Goal: Information Seeking & Learning: Learn about a topic

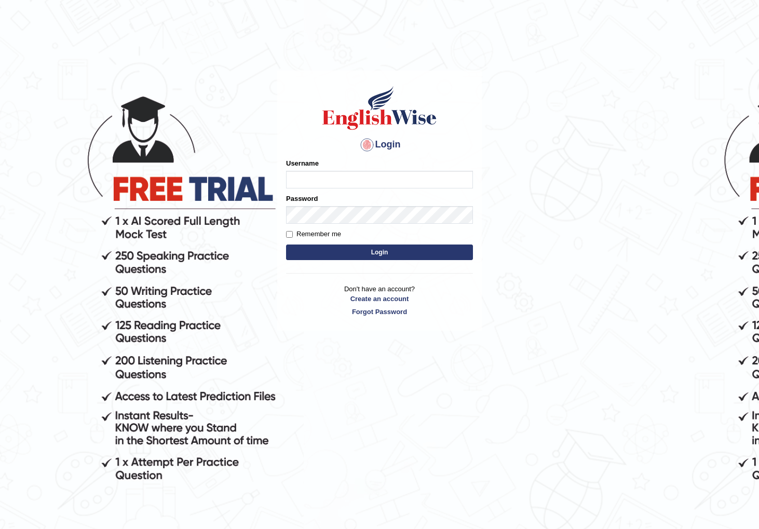
type input "watcharapon"
click at [368, 249] on button "Login" at bounding box center [379, 252] width 187 height 16
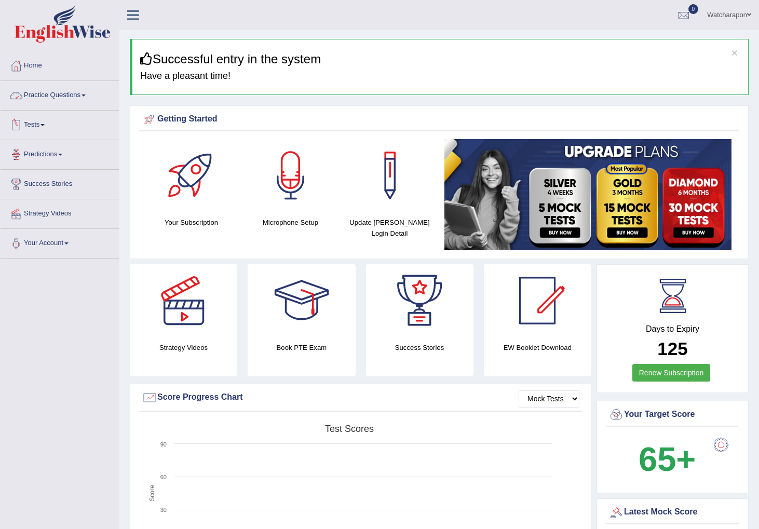
click at [40, 95] on link "Practice Questions" at bounding box center [60, 94] width 118 height 26
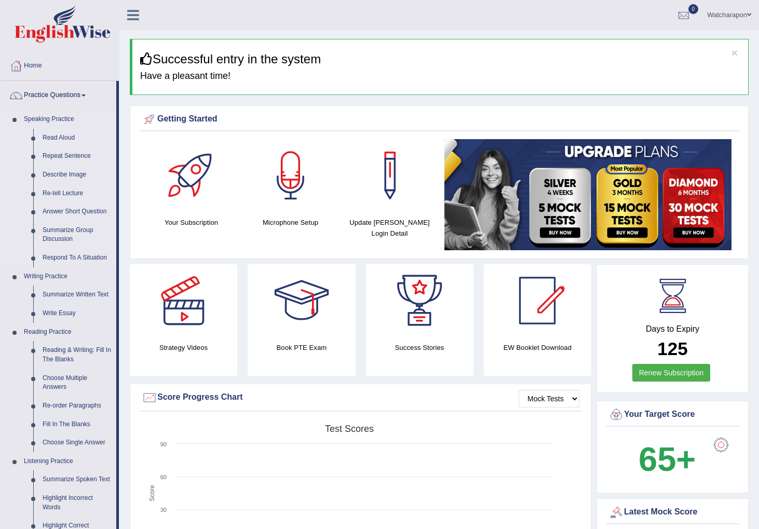
click at [50, 134] on link "Read Aloud" at bounding box center [77, 138] width 78 height 19
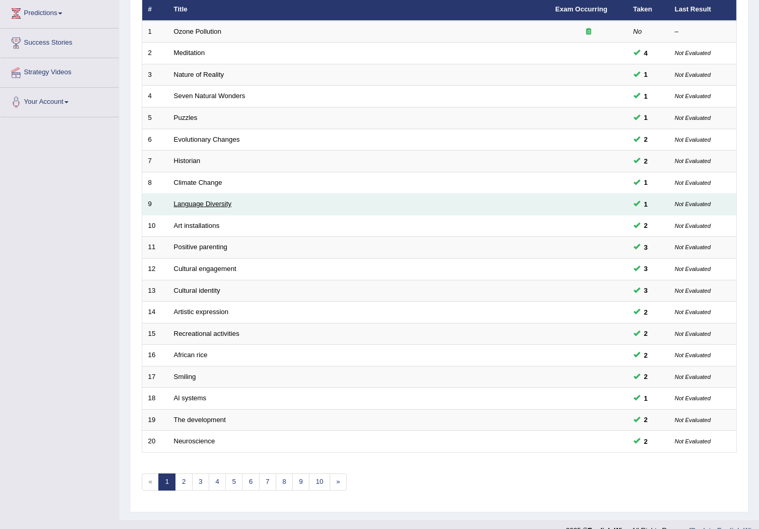
scroll to position [158, 0]
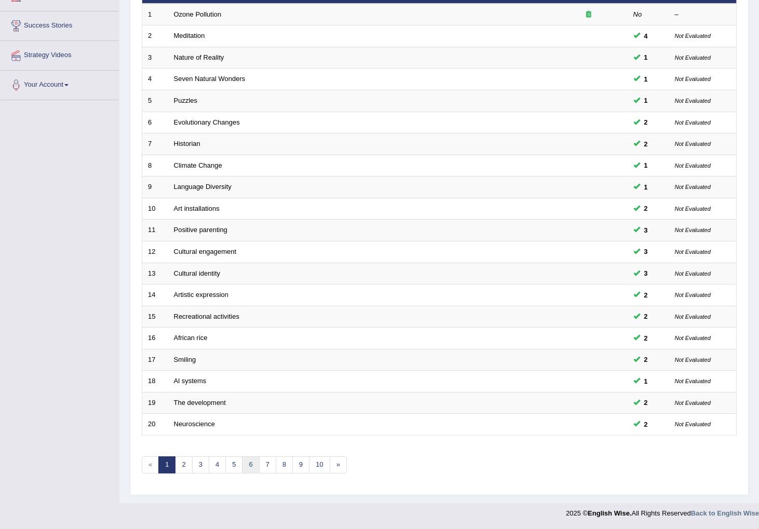
click at [249, 463] on link "6" at bounding box center [250, 464] width 17 height 17
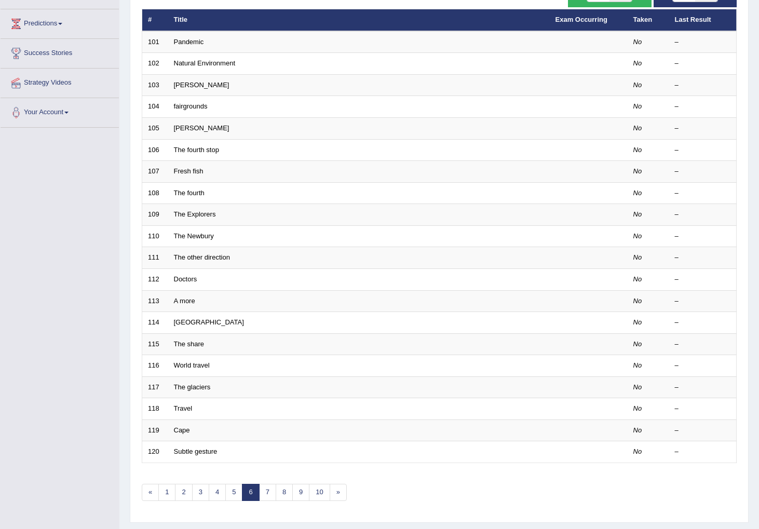
scroll to position [158, 0]
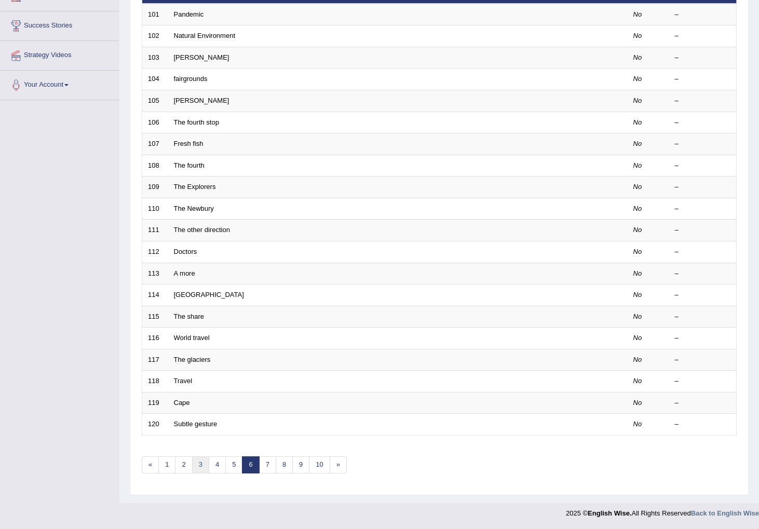
click at [207, 466] on link "3" at bounding box center [200, 464] width 17 height 17
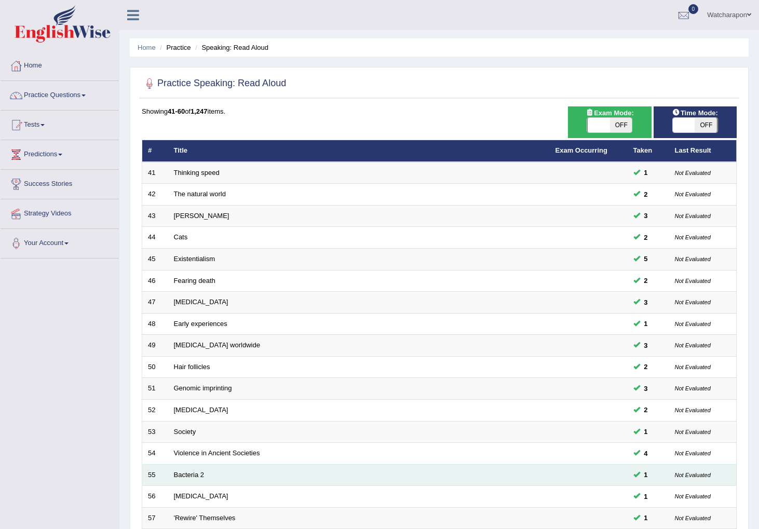
scroll to position [158, 0]
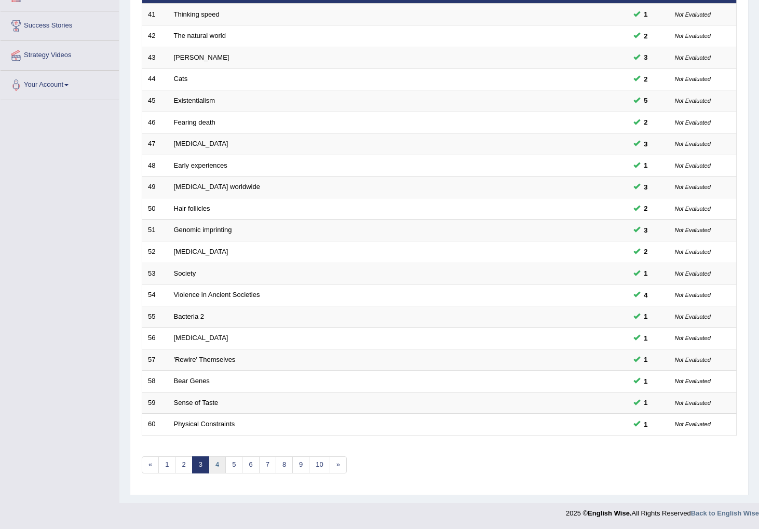
click at [222, 467] on link "4" at bounding box center [217, 464] width 17 height 17
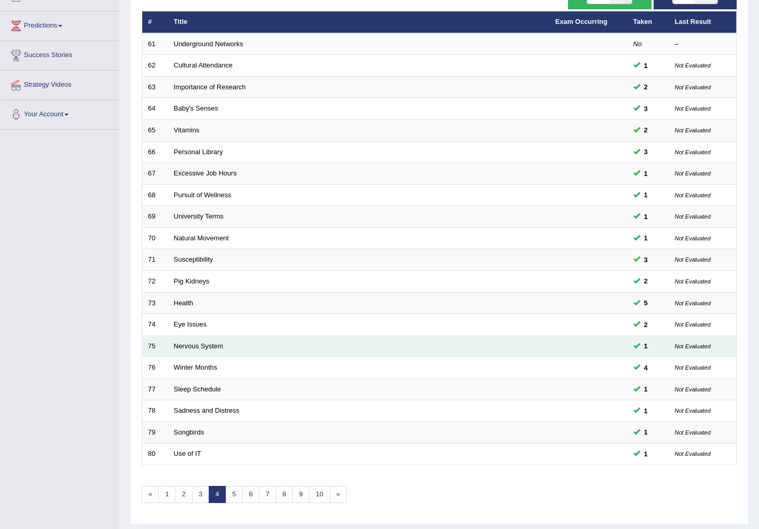
scroll to position [158, 0]
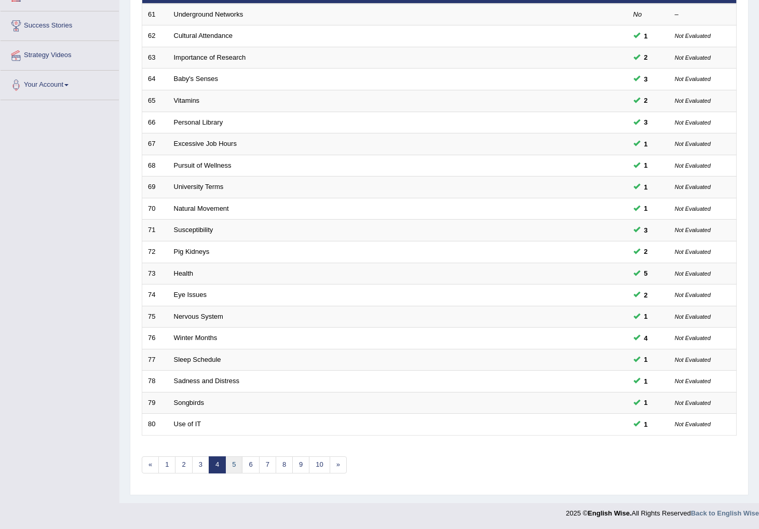
click at [232, 466] on link "5" at bounding box center [233, 464] width 17 height 17
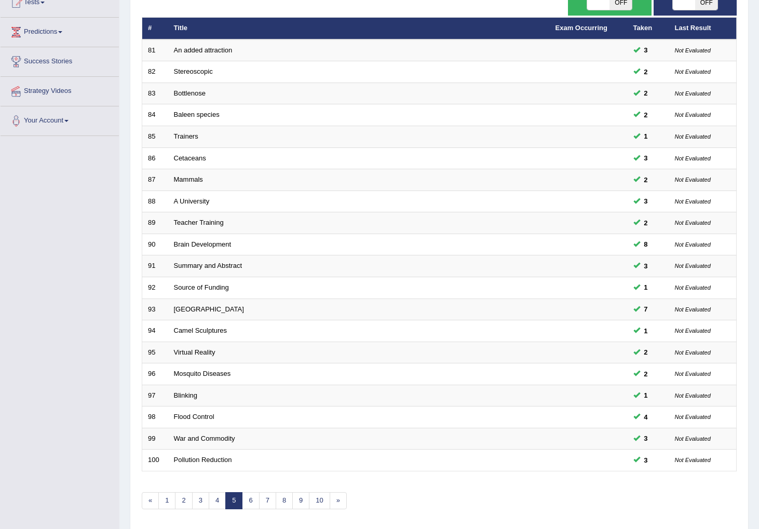
scroll to position [158, 0]
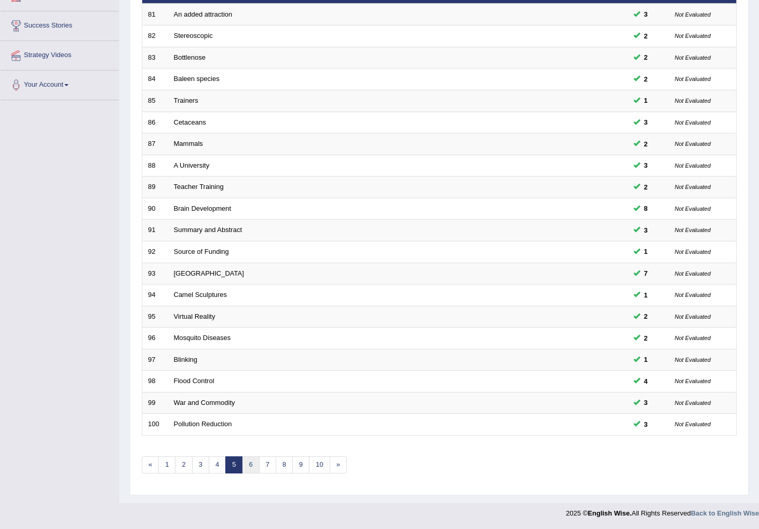
click at [253, 468] on link "6" at bounding box center [250, 464] width 17 height 17
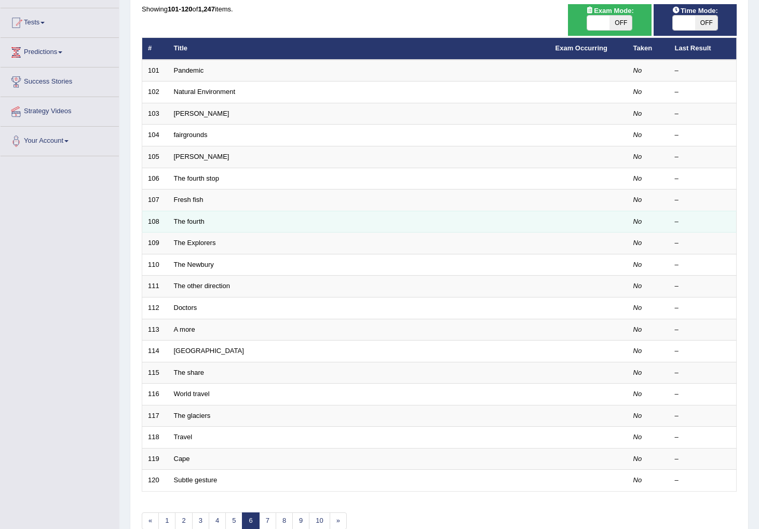
scroll to position [103, 0]
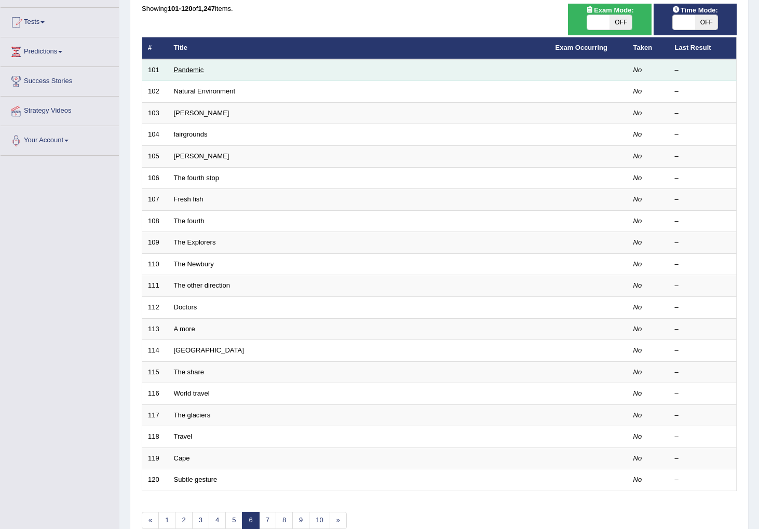
click at [184, 69] on link "Pandemic" at bounding box center [189, 70] width 30 height 8
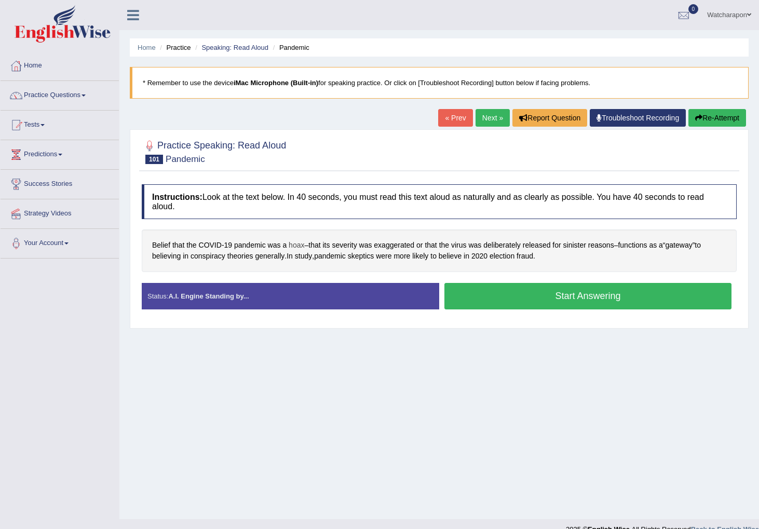
click at [295, 243] on span "hoax" at bounding box center [297, 245] width 16 height 11
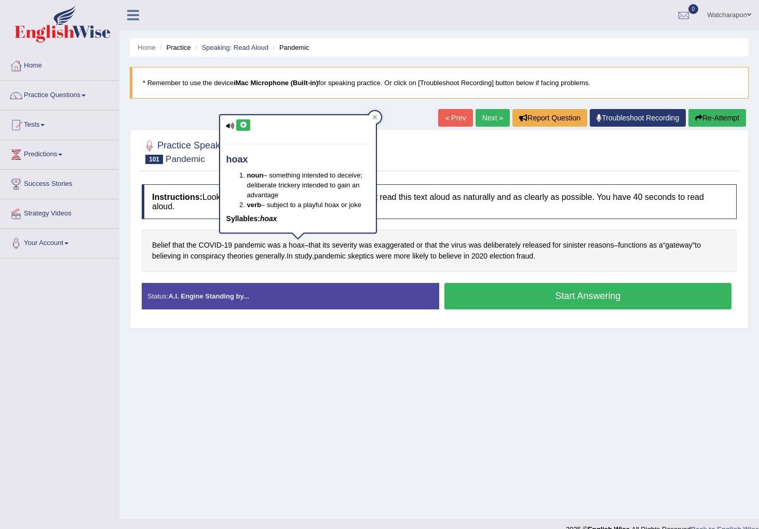
click at [241, 126] on icon at bounding box center [243, 125] width 8 height 6
click at [243, 124] on icon at bounding box center [243, 125] width 8 height 6
click at [249, 126] on button at bounding box center [243, 124] width 14 height 11
click at [377, 119] on div at bounding box center [374, 117] width 12 height 12
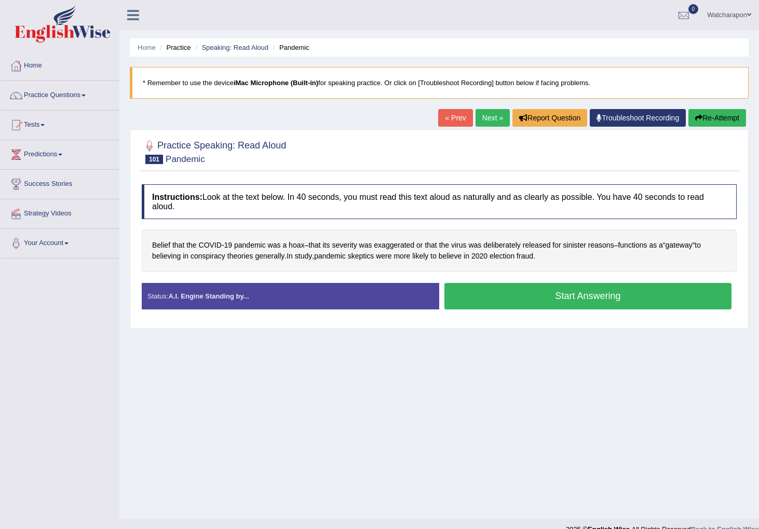
click at [559, 299] on button "Start Answering" at bounding box center [587, 296] width 287 height 26
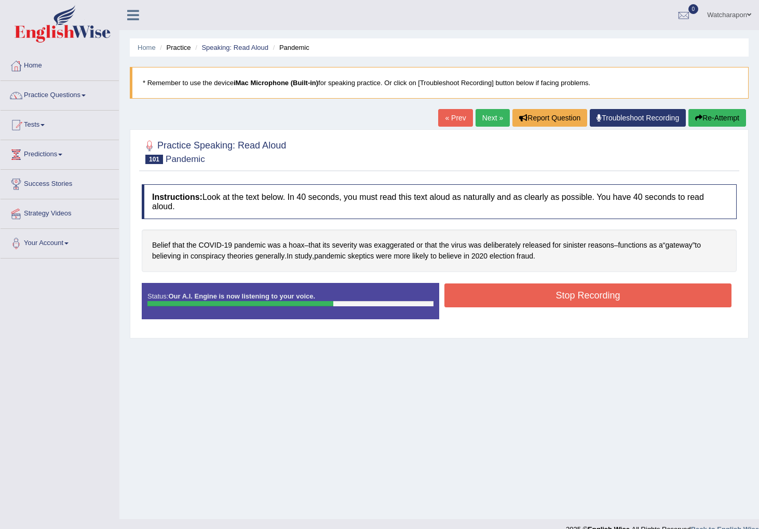
click at [559, 299] on button "Stop Recording" at bounding box center [587, 295] width 287 height 24
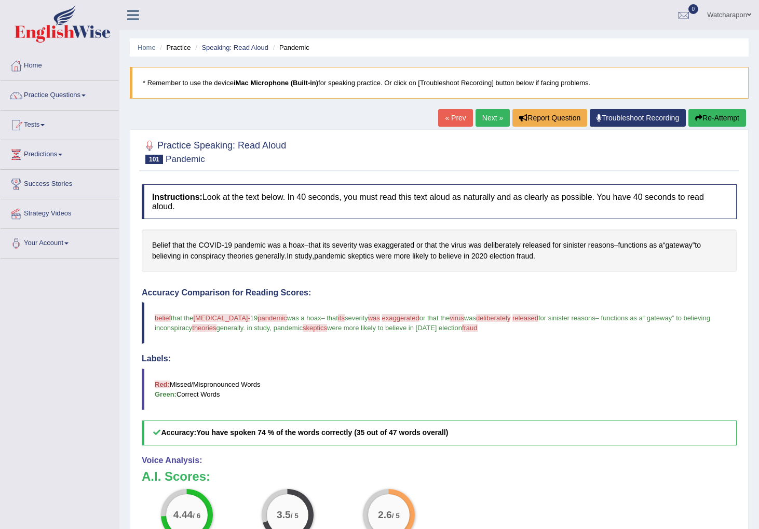
scroll to position [21, 0]
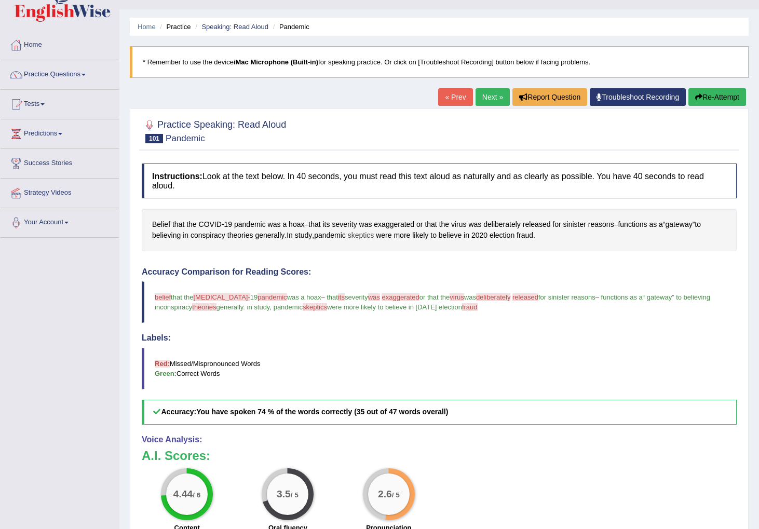
click at [367, 236] on span "skeptics" at bounding box center [361, 235] width 26 height 11
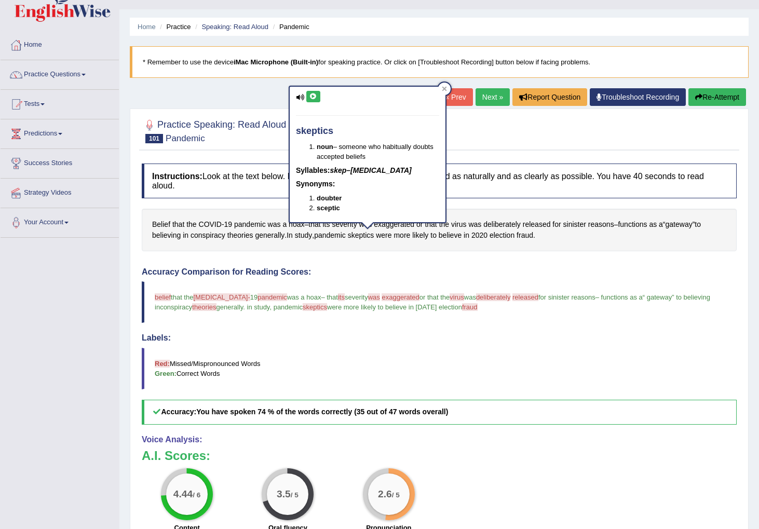
click at [318, 93] on button at bounding box center [313, 96] width 14 height 11
